Goal: Task Accomplishment & Management: Manage account settings

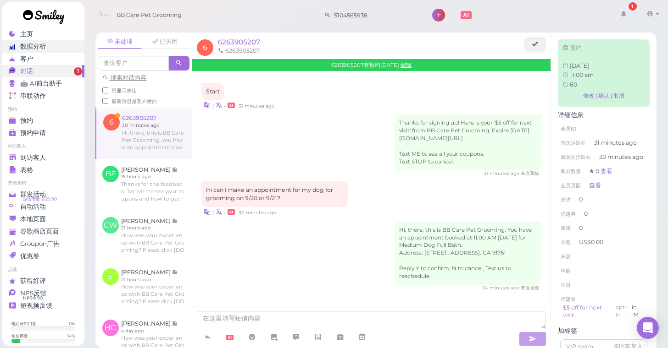
scroll to position [0, 0]
click at [156, 127] on link at bounding box center [143, 132] width 95 height 51
click at [33, 122] on span "预约" at bounding box center [26, 121] width 13 height 8
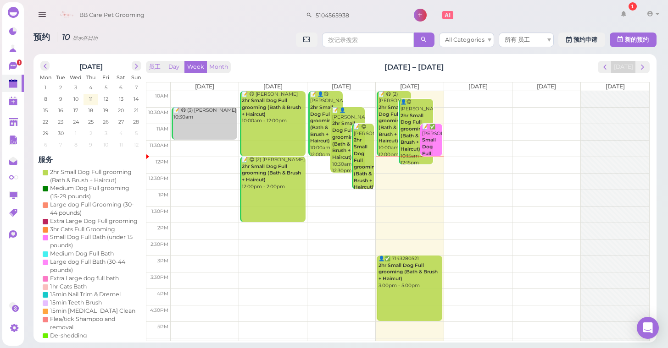
click at [206, 227] on td at bounding box center [410, 231] width 478 height 17
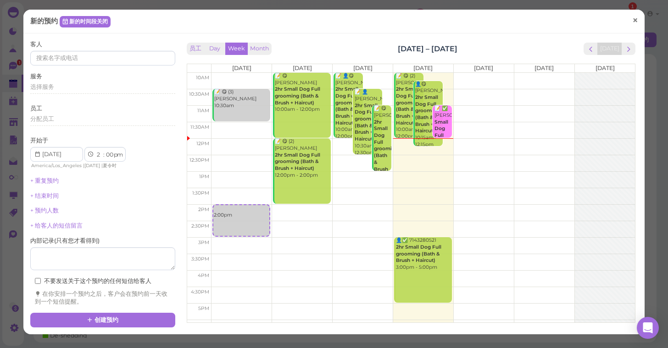
click at [631, 22] on link "×" at bounding box center [634, 22] width 17 height 22
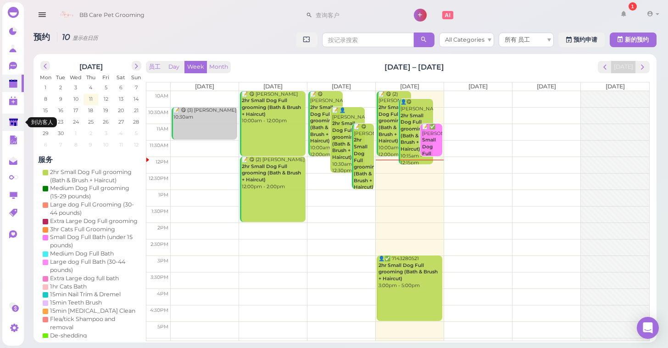
click at [19, 122] on link at bounding box center [13, 122] width 22 height 17
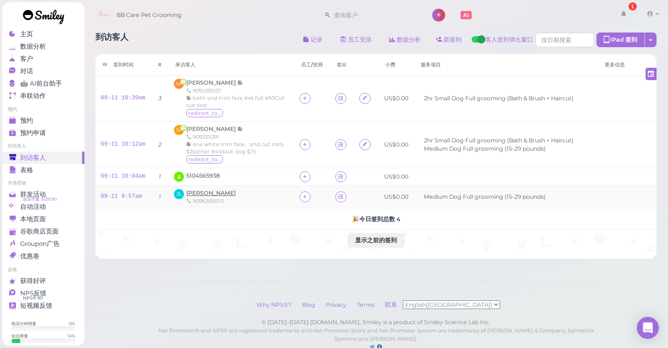
click at [209, 194] on span "[PERSON_NAME]" at bounding box center [211, 193] width 50 height 7
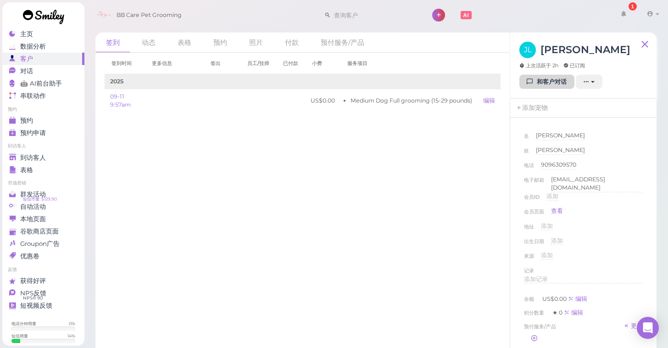
click at [527, 84] on icon at bounding box center [530, 81] width 6 height 7
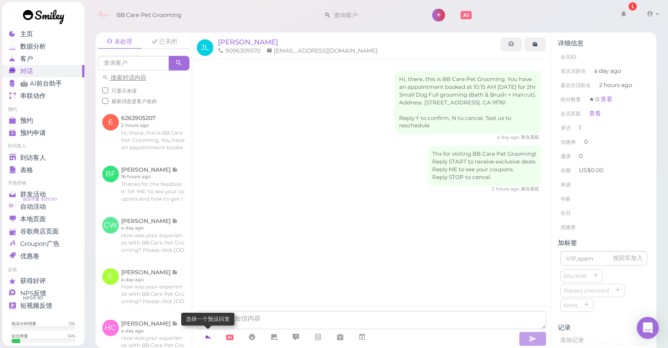
click at [211, 335] on icon at bounding box center [207, 337] width 7 height 9
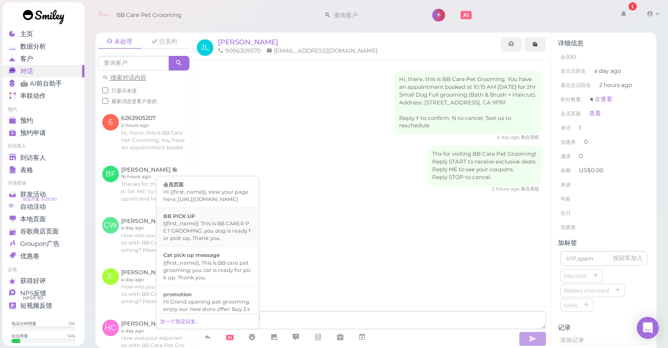
click at [232, 242] on div "{{first_name}} This is BB CARER PET GROOMING, you dog is ready for pick up. Tha…" at bounding box center [207, 231] width 88 height 22
type textarea "{{first_name}} This is BB CARER PET GROOMING, you dog is ready for pick up. Tha…"
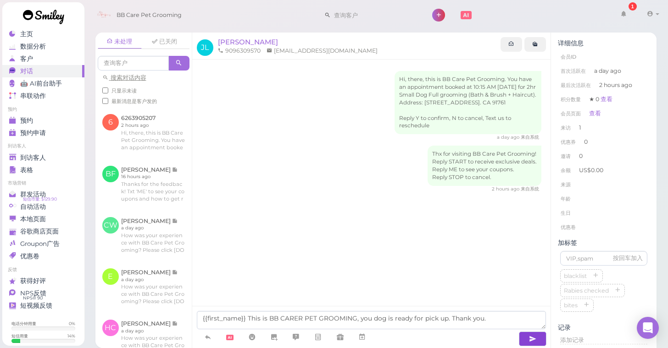
click at [544, 338] on button "button" at bounding box center [533, 339] width 28 height 15
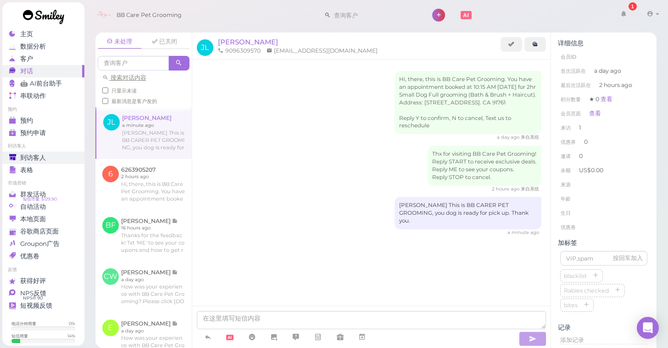
click at [50, 156] on div "到访客人" at bounding box center [42, 158] width 66 height 8
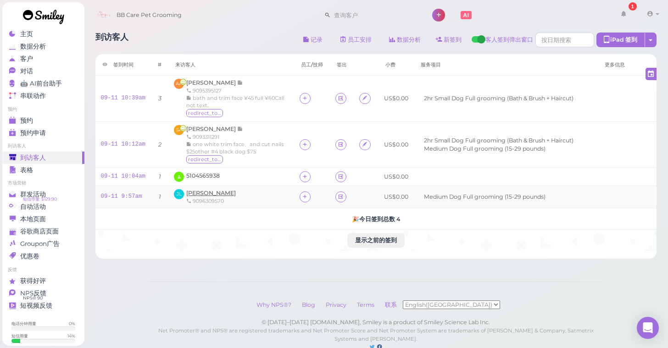
click at [196, 190] on span "[PERSON_NAME]" at bounding box center [211, 193] width 50 height 7
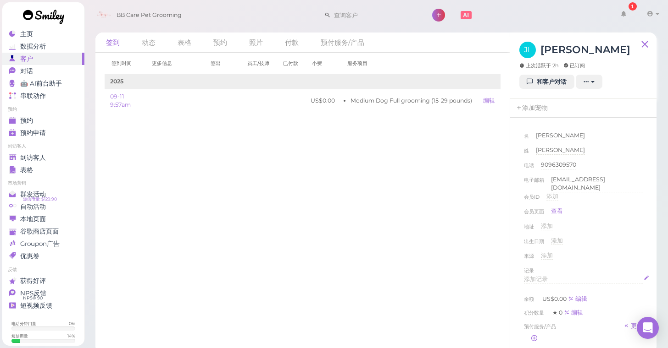
click at [544, 276] on span "添加记录" at bounding box center [536, 279] width 24 height 7
click at [628, 268] on div "记录" at bounding box center [583, 270] width 119 height 9
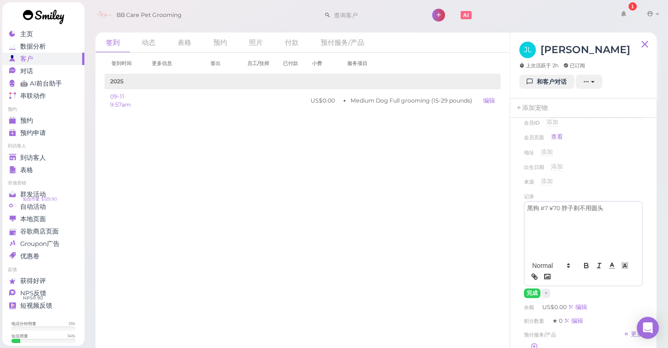
scroll to position [79, 0]
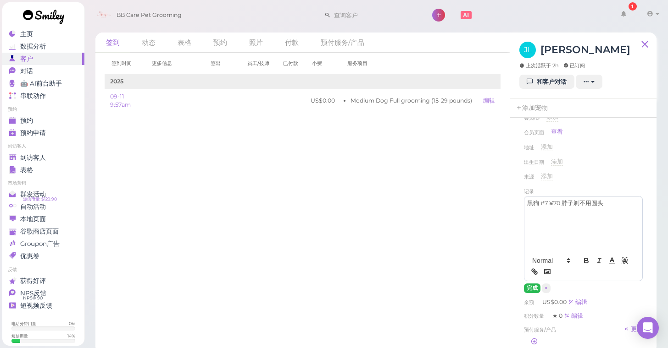
click at [534, 284] on button "完成" at bounding box center [532, 289] width 17 height 10
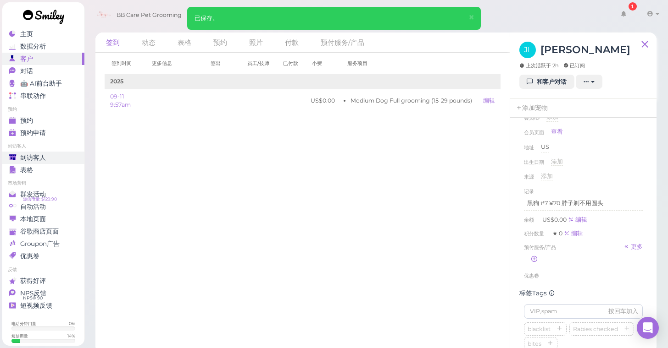
click at [25, 160] on span "到访客人" at bounding box center [33, 158] width 26 height 8
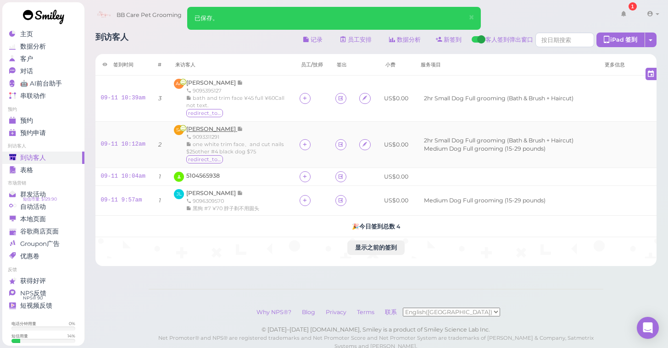
click at [211, 131] on span "[PERSON_NAME]" at bounding box center [211, 129] width 51 height 7
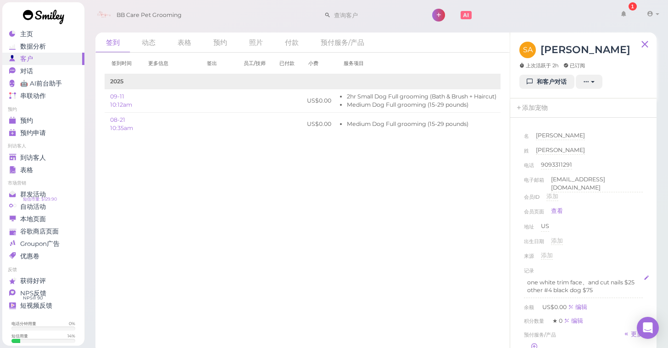
click at [636, 281] on p "one white trim face、and cut nails $25" at bounding box center [583, 283] width 112 height 8
click at [637, 282] on p "one white trim face、and cut nails $25" at bounding box center [583, 283] width 112 height 8
click at [621, 268] on div "记录" at bounding box center [583, 270] width 119 height 9
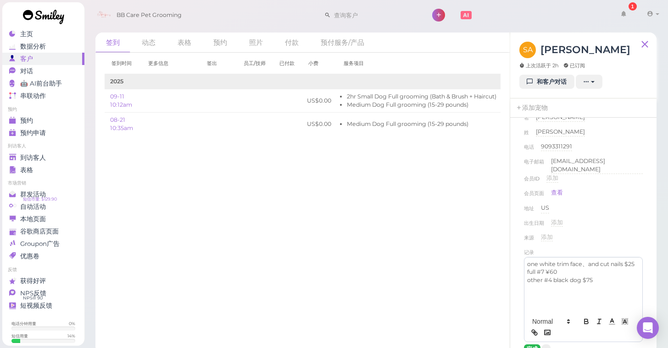
click at [529, 345] on button "完成" at bounding box center [532, 350] width 17 height 10
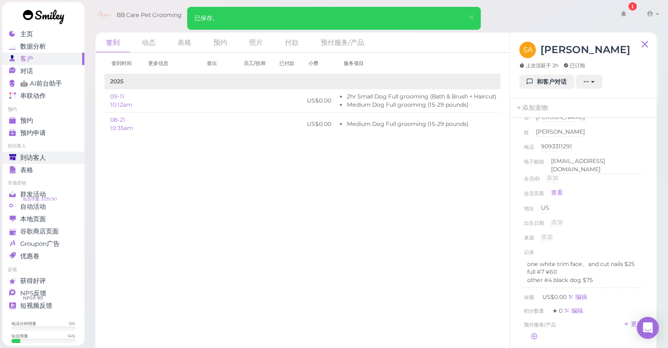
click at [70, 162] on link "到访客人" at bounding box center [43, 158] width 82 height 12
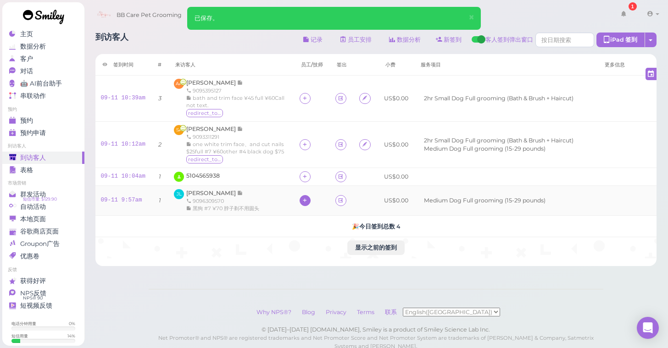
click at [302, 199] on icon at bounding box center [305, 200] width 6 height 7
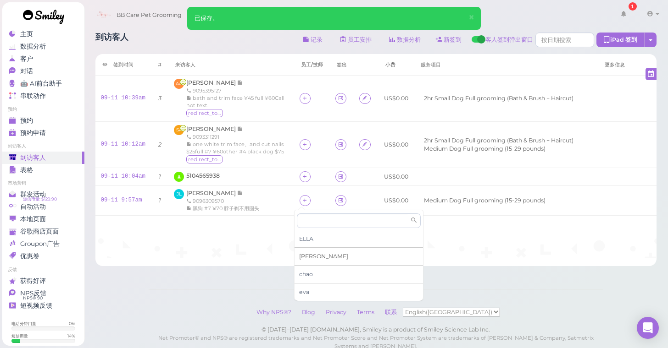
click at [319, 258] on div "[PERSON_NAME]" at bounding box center [358, 257] width 128 height 18
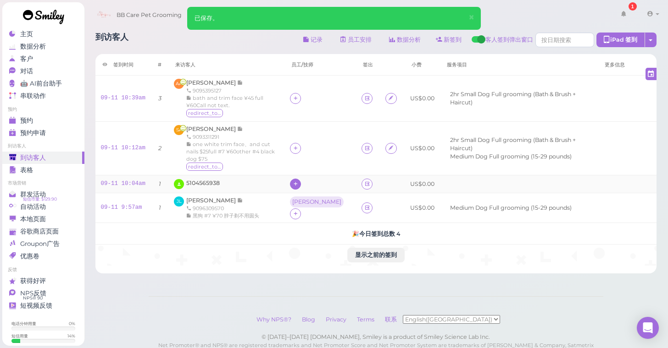
click at [298, 181] on icon at bounding box center [296, 184] width 6 height 7
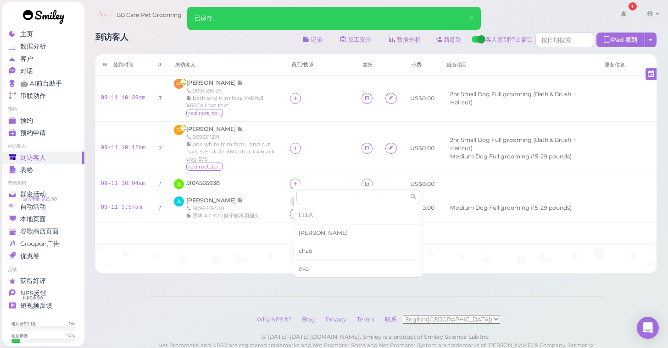
click at [317, 230] on div "[PERSON_NAME]" at bounding box center [358, 234] width 128 height 18
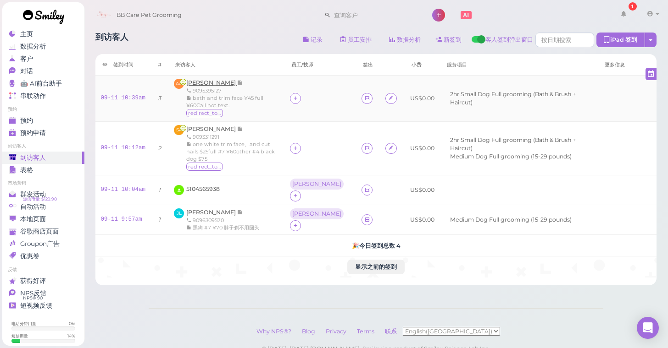
click at [214, 85] on span "[PERSON_NAME]" at bounding box center [211, 82] width 51 height 7
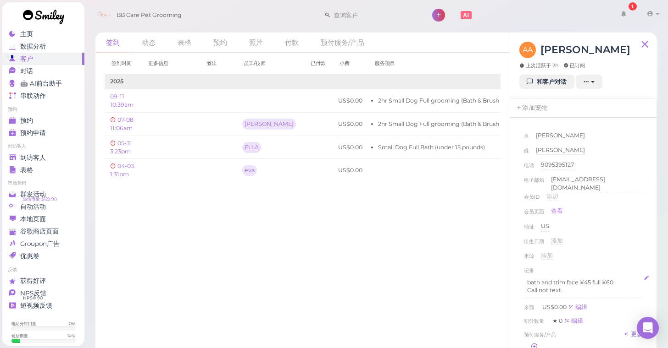
click at [605, 280] on p "bath and trim face ¥45 full ¥60" at bounding box center [583, 283] width 112 height 8
click at [615, 267] on div "记录" at bounding box center [583, 270] width 119 height 9
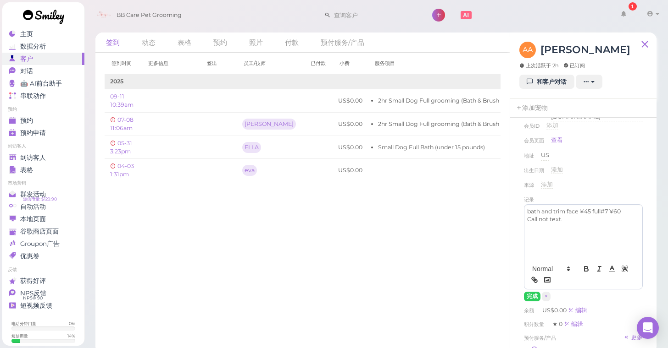
scroll to position [74, 0]
click at [533, 290] on button "完成" at bounding box center [532, 294] width 17 height 10
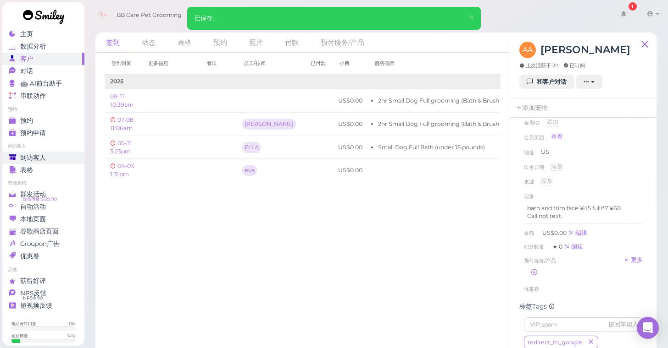
click at [73, 159] on div "到访客人" at bounding box center [42, 158] width 66 height 8
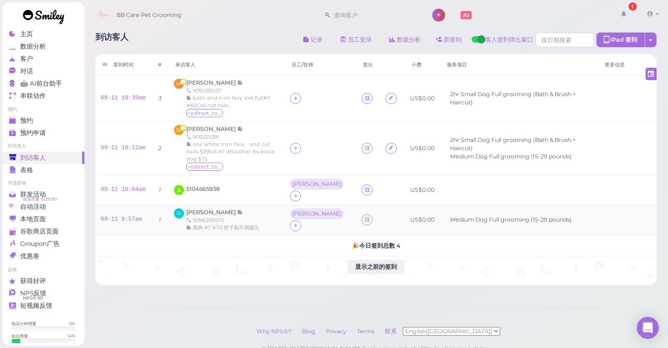
click at [211, 217] on div "9096309570" at bounding box center [222, 220] width 73 height 7
click at [211, 209] on span "[PERSON_NAME]" at bounding box center [211, 212] width 51 height 7
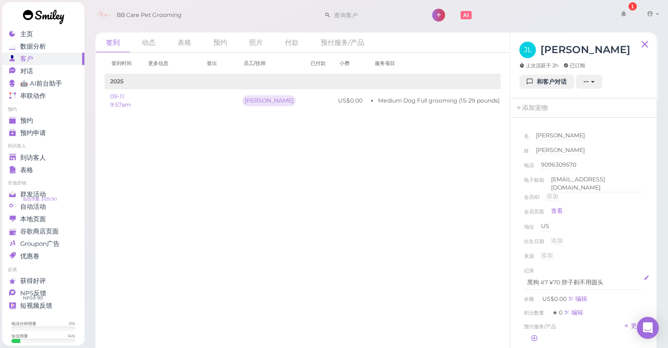
click at [607, 282] on p "黑狗 #7 ¥70 脖子剃不用圆头" at bounding box center [583, 283] width 112 height 8
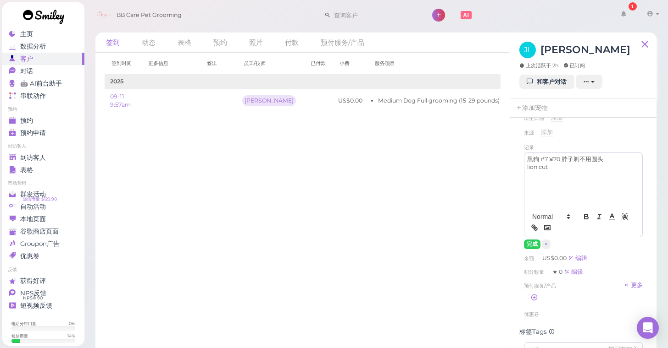
scroll to position [170, 0]
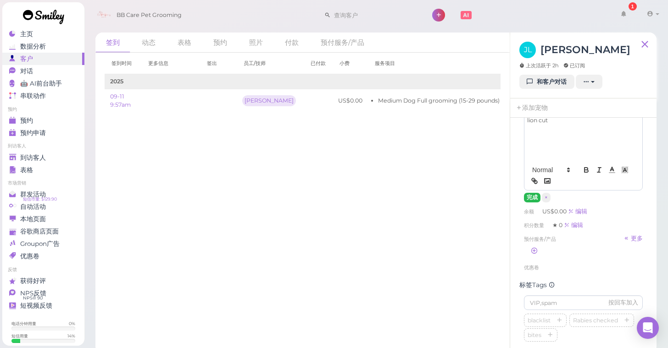
click at [533, 193] on button "完成" at bounding box center [532, 198] width 17 height 10
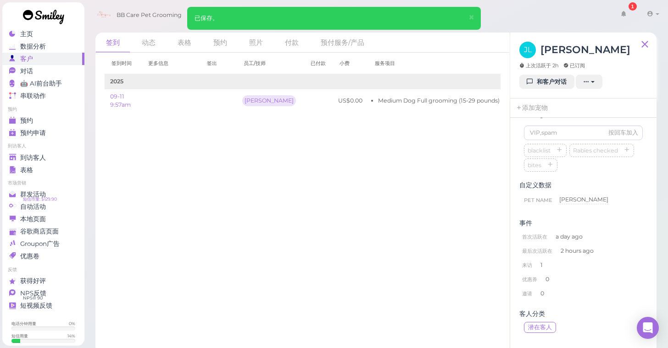
scroll to position [291, 0]
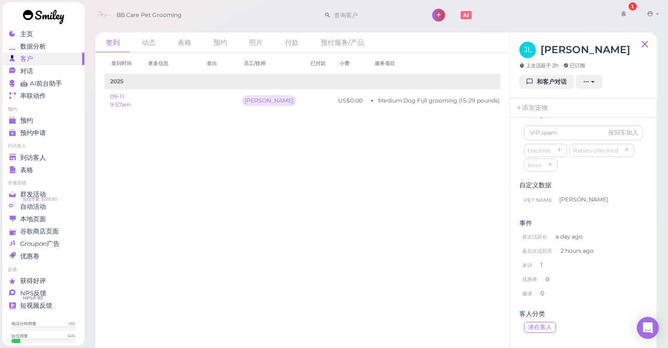
click at [529, 214] on div "Pet Name [PERSON_NAME] [PERSON_NAME]" at bounding box center [583, 203] width 128 height 24
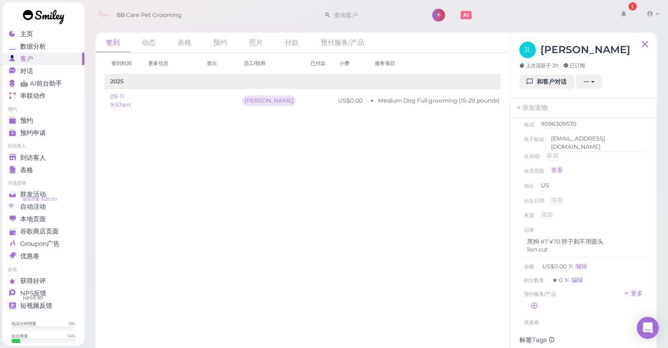
scroll to position [36, 0]
click at [588, 251] on p "lion cut" at bounding box center [583, 254] width 112 height 8
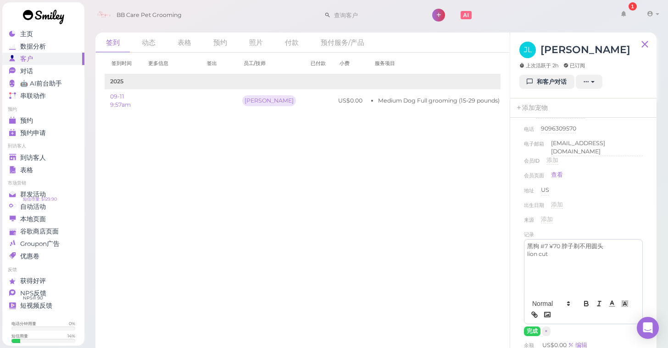
click at [606, 243] on p "黑狗 #7 ¥70 脖子剃不用圆头" at bounding box center [583, 247] width 112 height 8
click at [527, 253] on p "lion cut" at bounding box center [583, 254] width 112 height 8
click at [530, 327] on button "完成" at bounding box center [532, 332] width 17 height 10
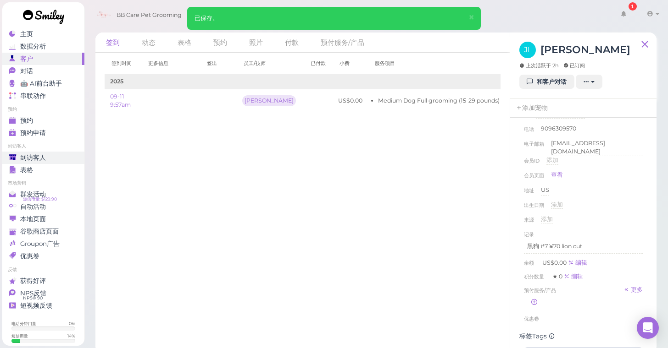
click at [68, 157] on div "到访客人" at bounding box center [42, 158] width 66 height 8
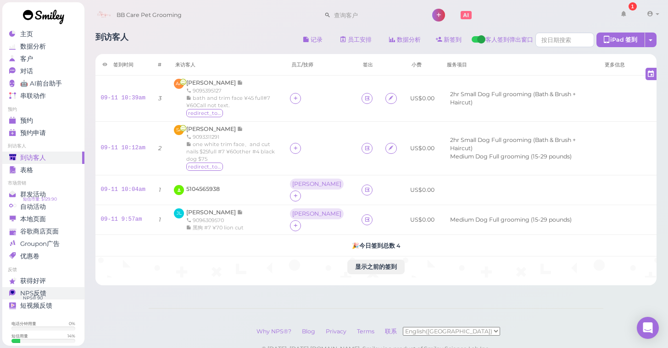
click at [43, 296] on span "NPS反馈" at bounding box center [33, 294] width 26 height 8
